Goal: Check status: Check status

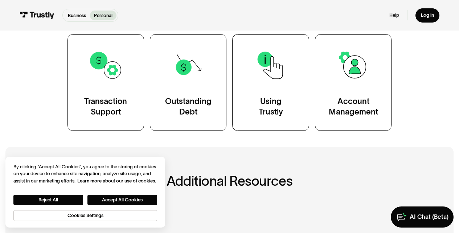
click at [202, 147] on main "Personal Help Center AI-powered search ( 1 / 4 ) Type your question and our sma…" at bounding box center [229, 141] width 459 height 561
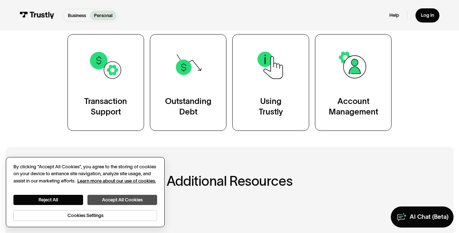
click at [112, 199] on button "Accept All Cookies" at bounding box center [122, 200] width 70 height 10
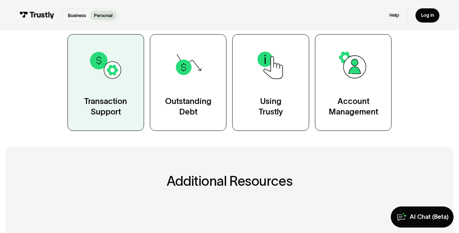
click at [92, 77] on img at bounding box center [106, 65] width 34 height 34
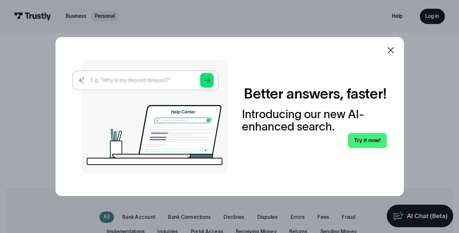
click at [210, 77] on img at bounding box center [150, 116] width 156 height 113
click at [133, 79] on img at bounding box center [150, 116] width 156 height 113
click at [132, 78] on img at bounding box center [150, 116] width 156 height 113
click at [208, 81] on img at bounding box center [150, 116] width 156 height 113
click at [394, 50] on icon at bounding box center [391, 50] width 6 height 6
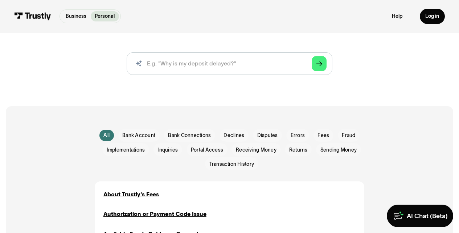
scroll to position [40, 0]
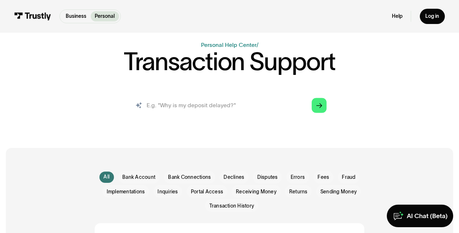
click at [225, 104] on input "search" at bounding box center [230, 105] width 206 height 23
click at [302, 191] on span "Returns" at bounding box center [298, 191] width 19 height 7
click at [192, 101] on input "search" at bounding box center [230, 105] width 206 height 23
click at [175, 192] on span "Inquiries" at bounding box center [168, 191] width 20 height 7
click at [304, 192] on span "Returns" at bounding box center [298, 191] width 19 height 7
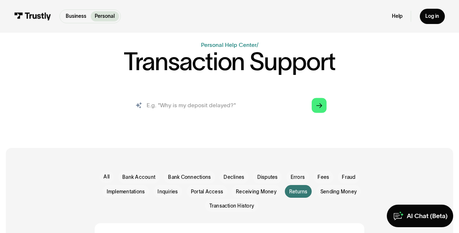
click at [240, 103] on input "search" at bounding box center [230, 105] width 206 height 23
type input "waiting for a refund"
click at [321, 107] on icon "Arrow Right" at bounding box center [319, 106] width 6 height 6
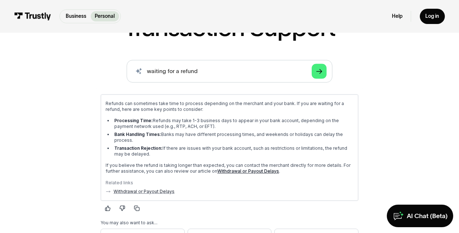
scroll to position [140, 0]
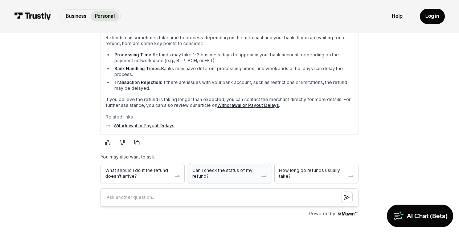
click at [212, 167] on span "Can I check the status of my refund?" at bounding box center [225, 173] width 66 height 12
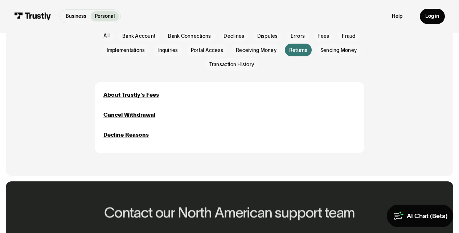
scroll to position [503, 0]
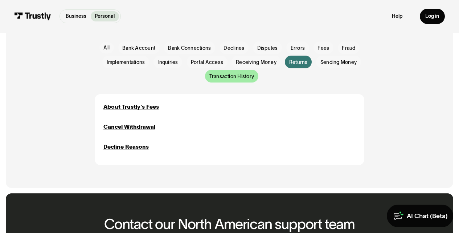
click at [236, 76] on span "Transaction History" at bounding box center [231, 76] width 45 height 7
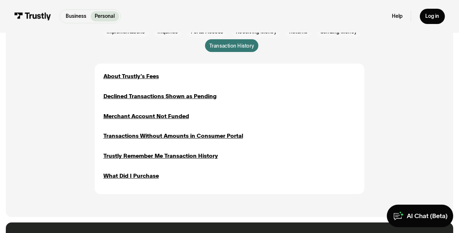
scroll to position [467, 0]
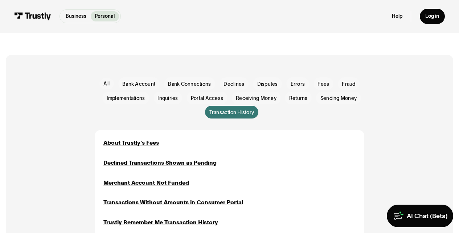
click at [234, 110] on span "Transaction History" at bounding box center [231, 112] width 45 height 7
click at [266, 81] on span "Disputes" at bounding box center [267, 84] width 21 height 7
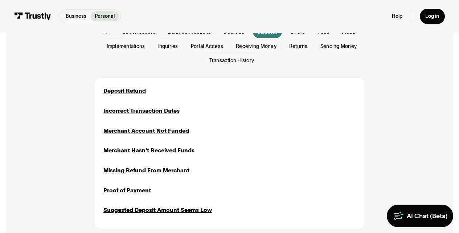
scroll to position [532, 0]
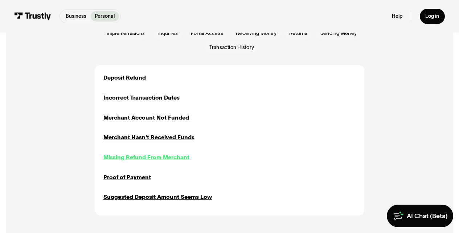
click at [154, 155] on div "Missing Refund From Merchant" at bounding box center [146, 157] width 86 height 8
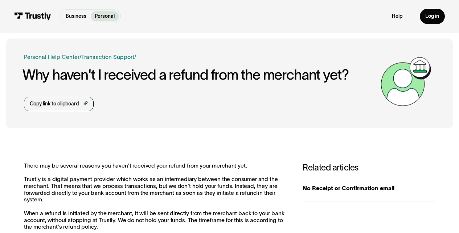
click at [102, 15] on p "Personal" at bounding box center [105, 17] width 20 height 8
